Goal: Task Accomplishment & Management: Manage account settings

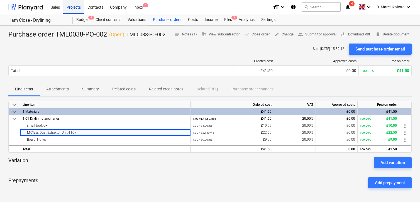
click at [75, 5] on div "Projects" at bounding box center [73, 7] width 21 height 14
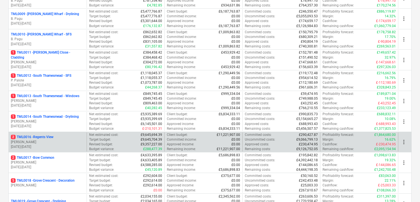
scroll to position [251, 0]
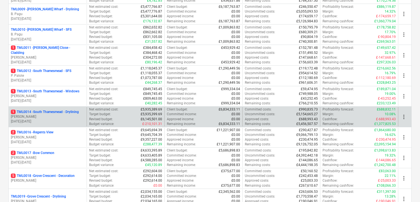
click at [57, 108] on div "1 TML0014 - [GEOGRAPHIC_DATA] - Drylining [PERSON_NAME] [DATE] - [DATE]" at bounding box center [48, 116] width 78 height 19
click at [59, 110] on p "1 TML0014 - [GEOGRAPHIC_DATA] - Drylining" at bounding box center [45, 111] width 68 height 5
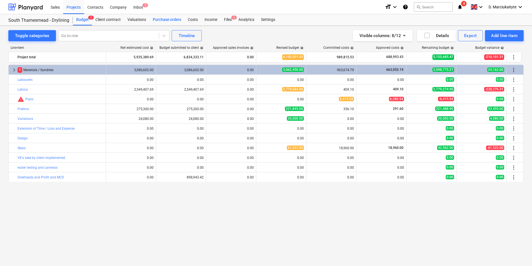
click at [156, 19] on div "Purchase orders" at bounding box center [166, 19] width 35 height 11
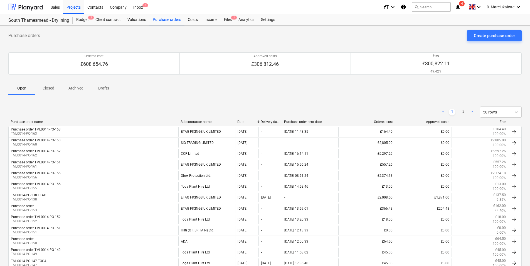
click at [194, 119] on div "< 1 2 > 50 rows" at bounding box center [265, 112] width 514 height 16
click at [194, 121] on div "Subcontractor name" at bounding box center [207, 122] width 52 height 4
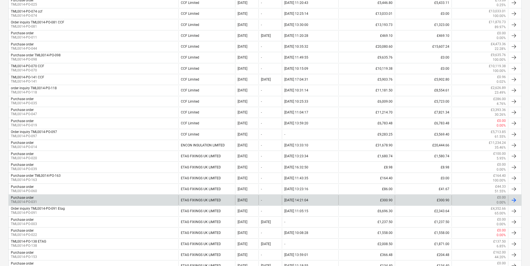
scroll to position [439, 0]
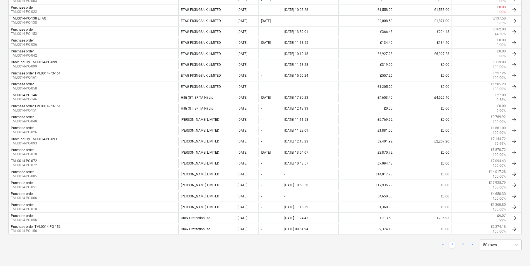
click at [420, 201] on link "2" at bounding box center [463, 244] width 7 height 7
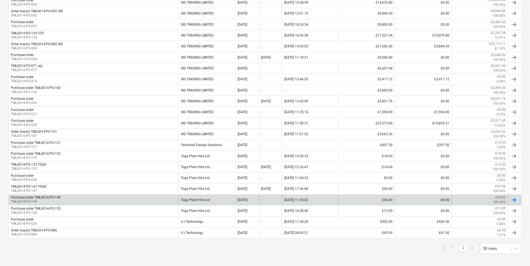
scroll to position [264, 0]
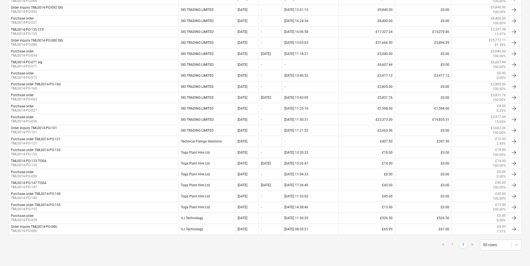
click at [420, 201] on link ">" at bounding box center [472, 244] width 7 height 7
drag, startPoint x: 473, startPoint y: 245, endPoint x: 447, endPoint y: 245, distance: 25.9
click at [420, 201] on link ">" at bounding box center [472, 244] width 7 height 7
click at [420, 201] on ul "< 1 2 >" at bounding box center [458, 244] width 36 height 7
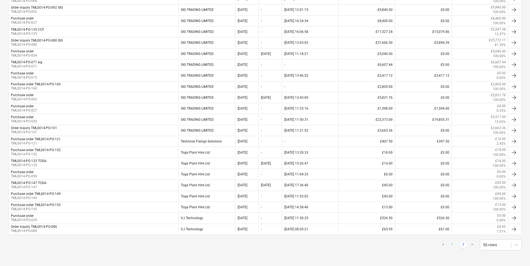
click at [420, 201] on link "1" at bounding box center [452, 244] width 7 height 7
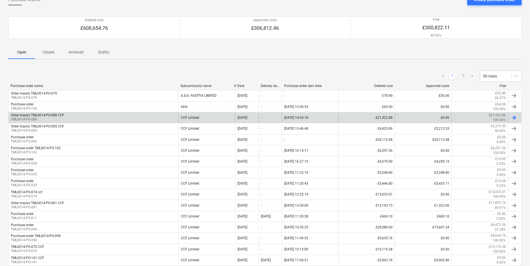
scroll to position [0, 0]
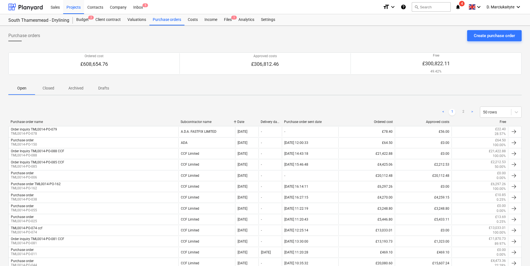
click at [47, 83] on button "Closed" at bounding box center [48, 87] width 27 height 13
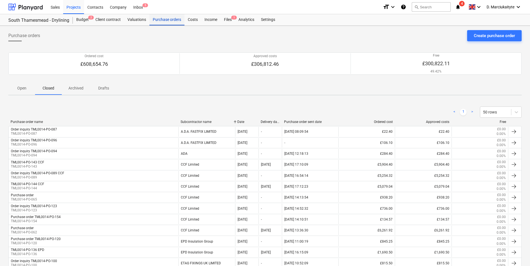
click at [155, 23] on div "Purchase orders" at bounding box center [166, 19] width 35 height 11
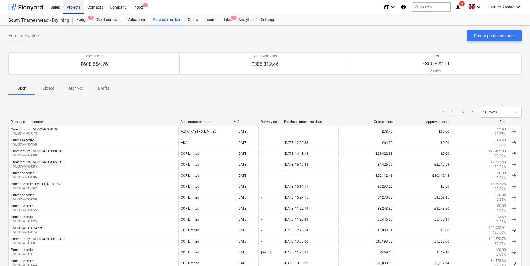
click at [72, 9] on div "Projects" at bounding box center [73, 7] width 21 height 14
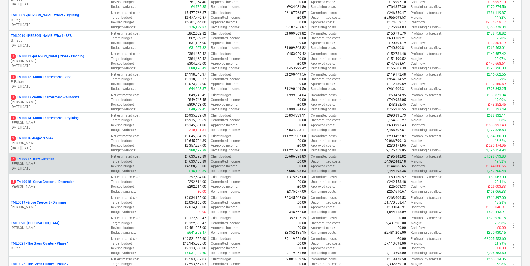
scroll to position [251, 0]
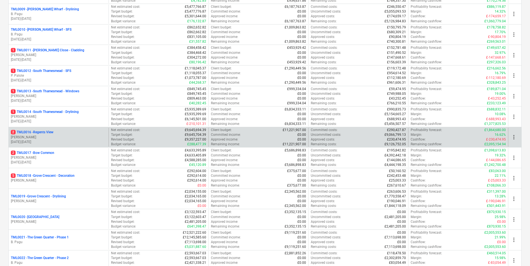
drag, startPoint x: 49, startPoint y: 133, endPoint x: 48, endPoint y: 139, distance: 5.7
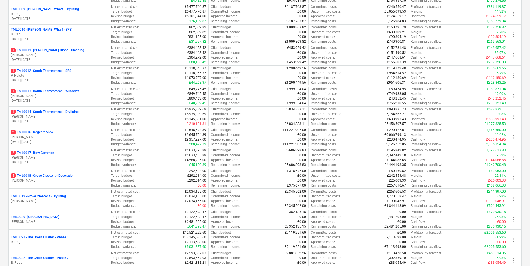
click at [49, 134] on p "2 TML0016 - Regents View" at bounding box center [32, 132] width 43 height 5
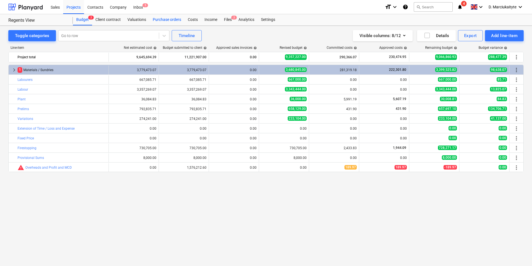
click at [165, 21] on div "Purchase orders" at bounding box center [166, 19] width 35 height 11
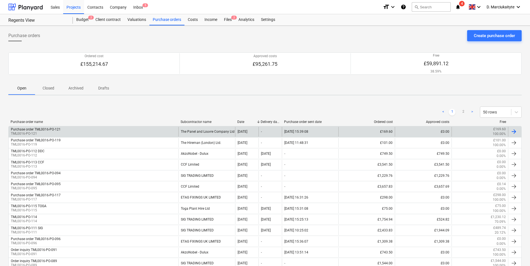
click at [107, 132] on div "Purchase order TML0016-PO-121 TML0016-PO-121" at bounding box center [94, 131] width 170 height 9
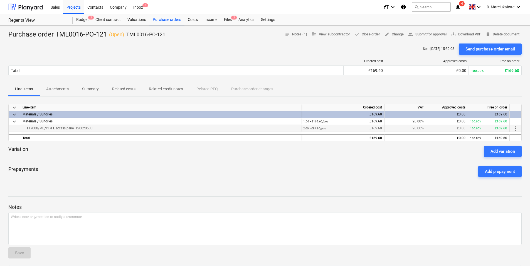
drag, startPoint x: 92, startPoint y: 129, endPoint x: 73, endPoint y: 128, distance: 18.1
click at [73, 128] on div "FF/000/MD/PF/FL access panel 1200x0600" at bounding box center [161, 128] width 276 height 7
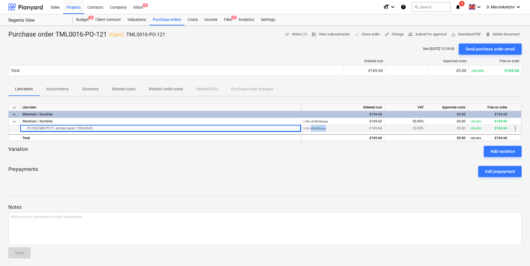
drag, startPoint x: 328, startPoint y: 128, endPoint x: 309, endPoint y: 131, distance: 18.6
click at [309, 131] on div "2.00 × £84.80 / pcs £169.60" at bounding box center [342, 128] width 79 height 7
